Goal: Information Seeking & Learning: Learn about a topic

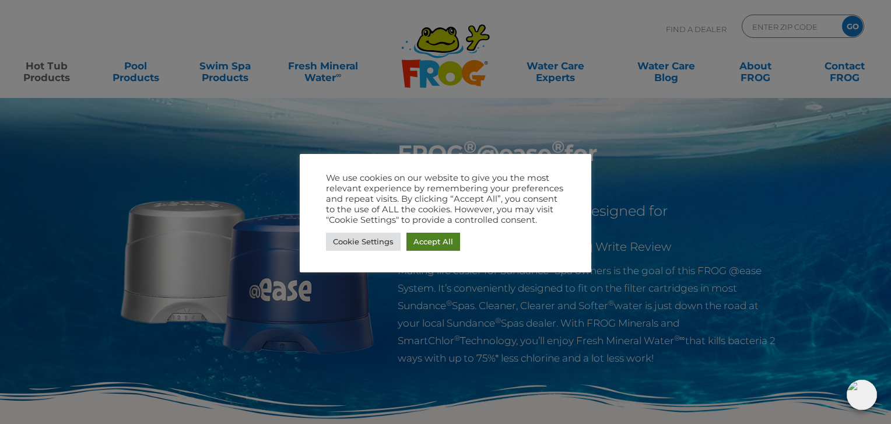
click at [431, 239] on link "Accept All" at bounding box center [433, 242] width 54 height 18
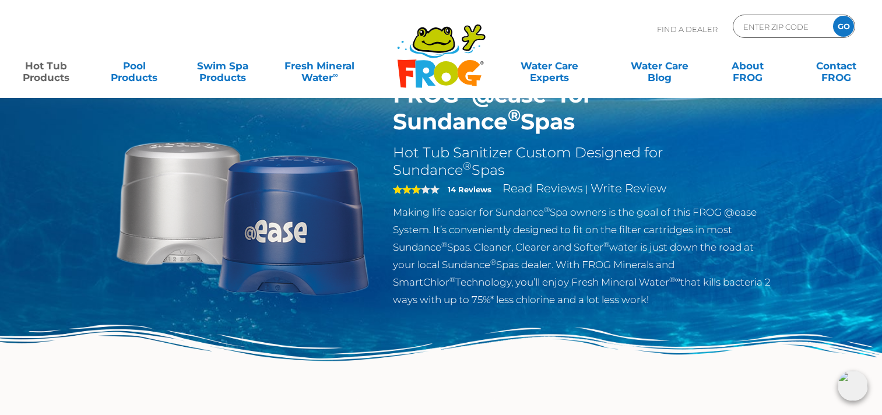
click at [641, 214] on p "Making life easier for Sundance ® Spa owners is the goal of this FROG @ease Sys…" at bounding box center [583, 255] width 381 height 105
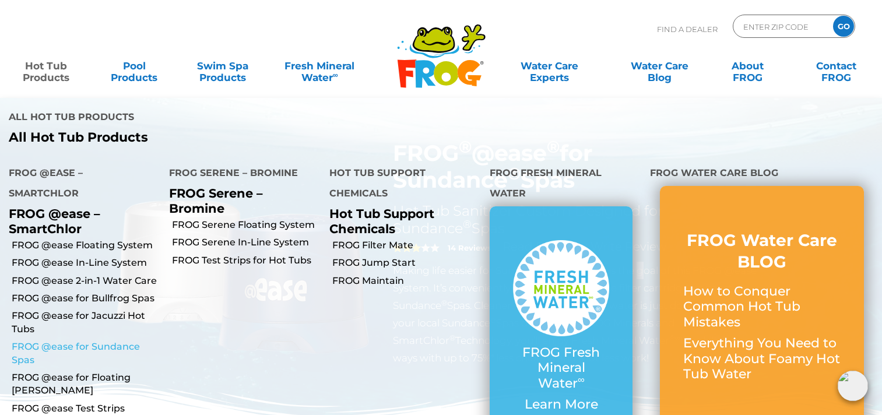
click at [104, 340] on link "FROG @ease for Sundance Spas" at bounding box center [86, 353] width 149 height 26
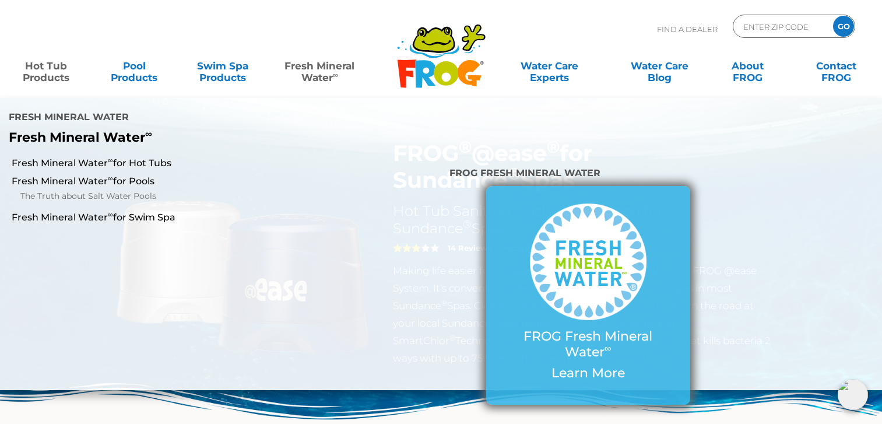
scroll to position [58, 0]
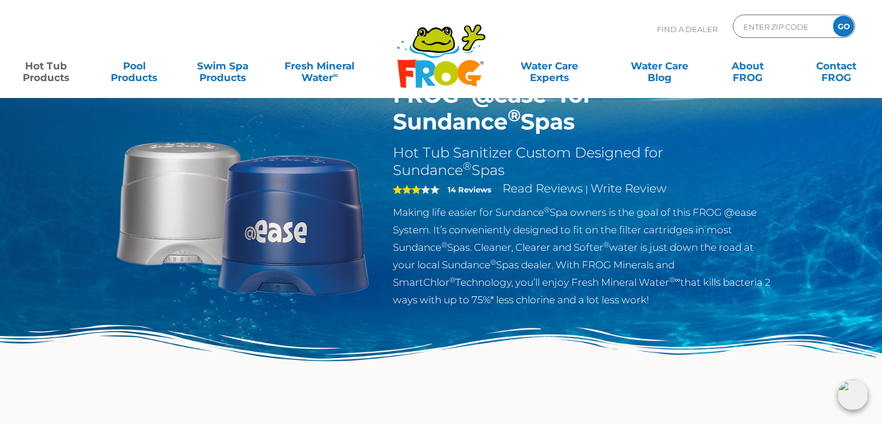
click at [506, 410] on img at bounding box center [441, 373] width 882 height 96
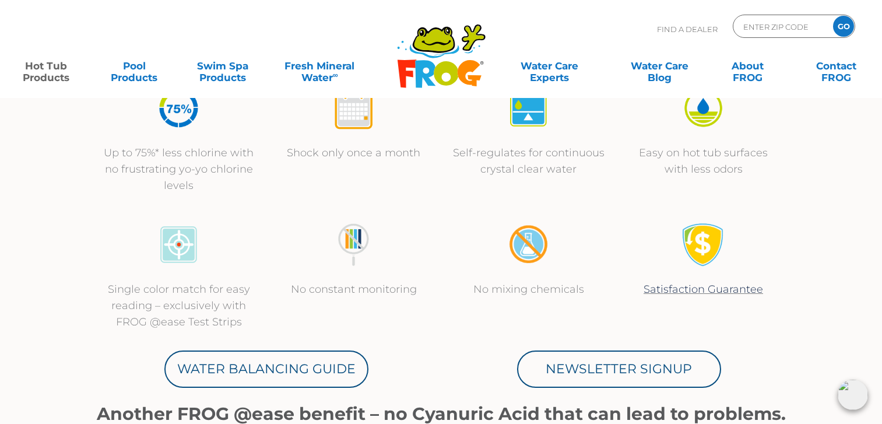
scroll to position [0, 0]
